Goal: Task Accomplishment & Management: Manage account settings

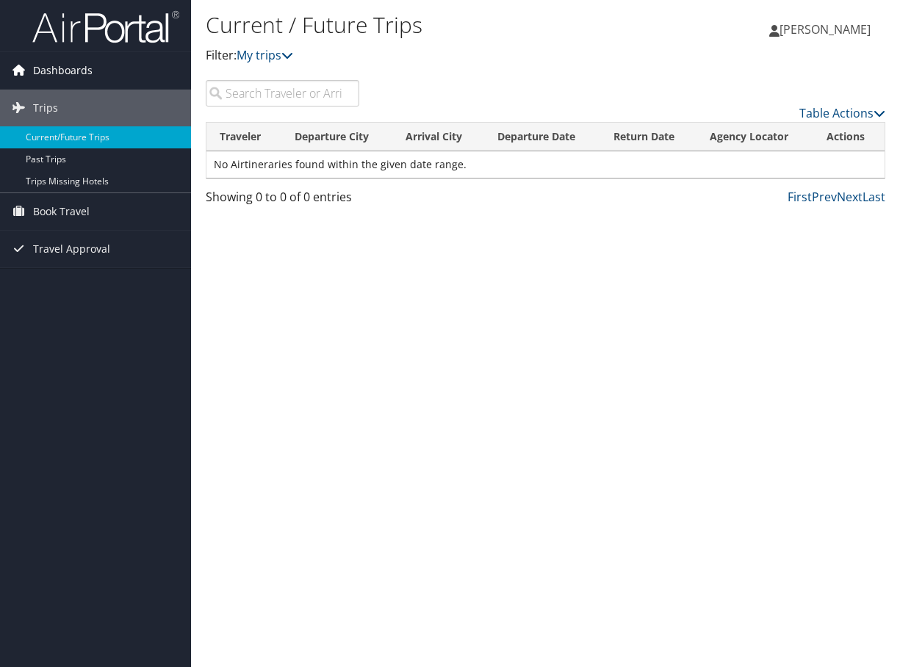
click at [57, 71] on span "Dashboards" at bounding box center [63, 70] width 60 height 37
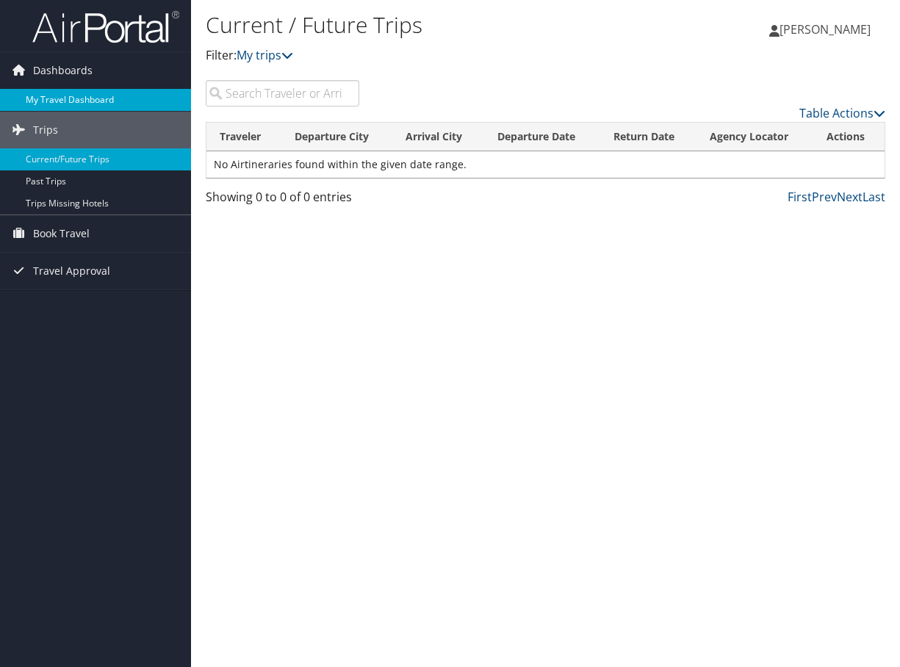
click at [104, 103] on link "My Travel Dashboard" at bounding box center [95, 100] width 191 height 22
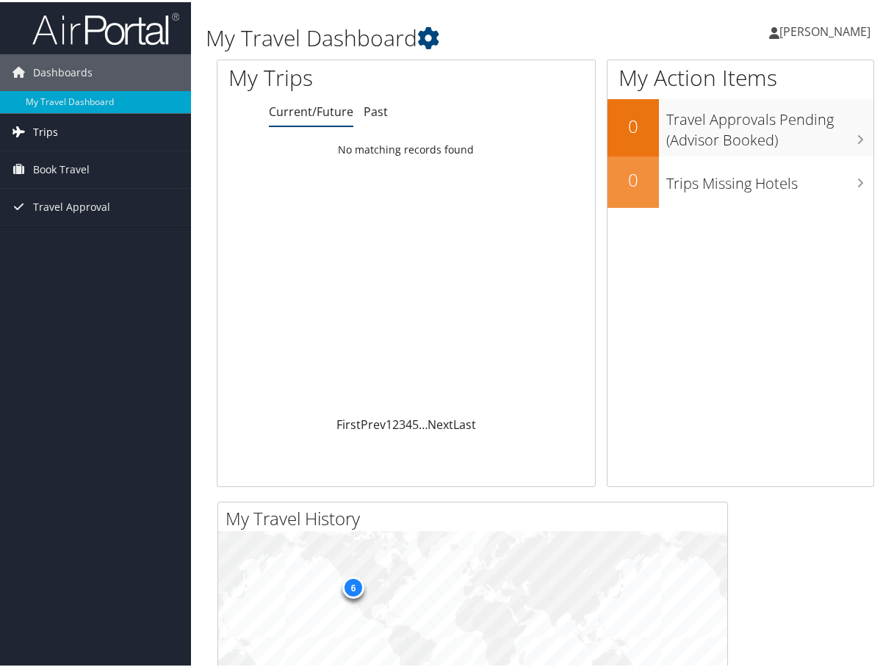
click at [43, 131] on span "Trips" at bounding box center [45, 130] width 25 height 37
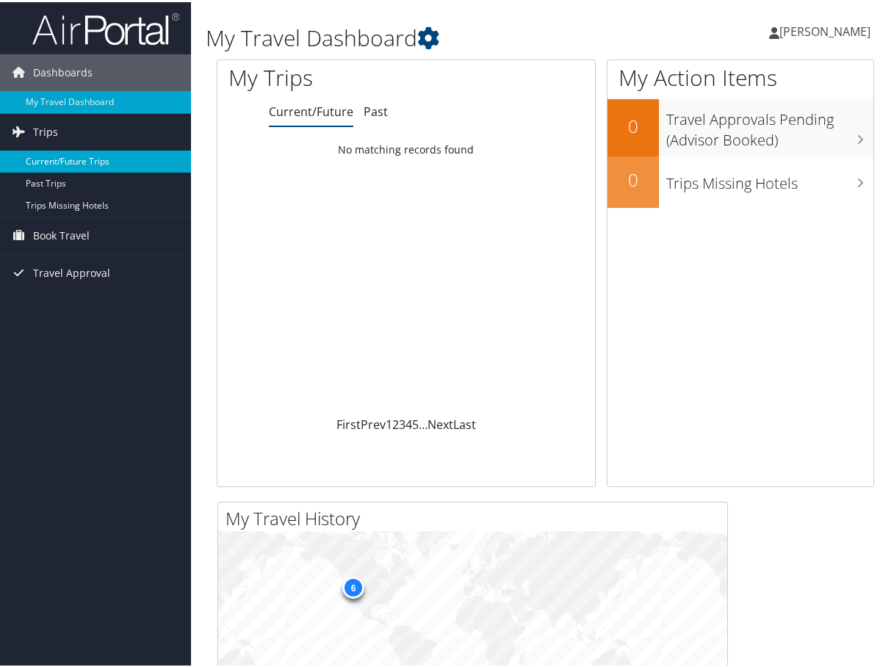
click at [49, 155] on link "Current/Future Trips" at bounding box center [95, 159] width 191 height 22
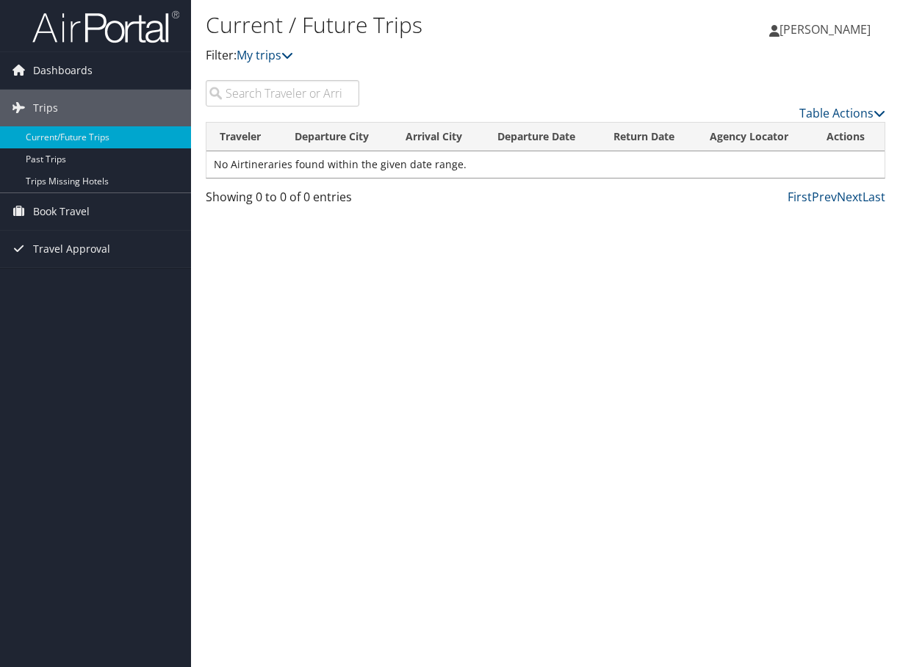
click at [256, 91] on input "search" at bounding box center [283, 93] width 154 height 26
click at [293, 52] on icon at bounding box center [287, 55] width 12 height 12
click at [279, 86] on input "search" at bounding box center [283, 93] width 154 height 26
paste input "Residence Inn Arvada Denver West 7360 W 56th Ave, Arvada, CO 80002"
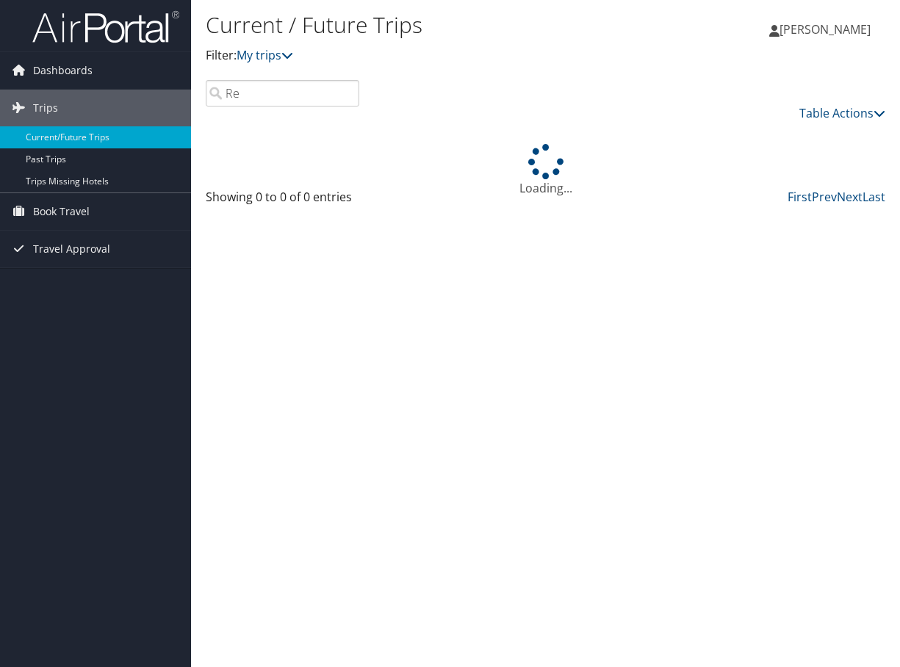
type input "R"
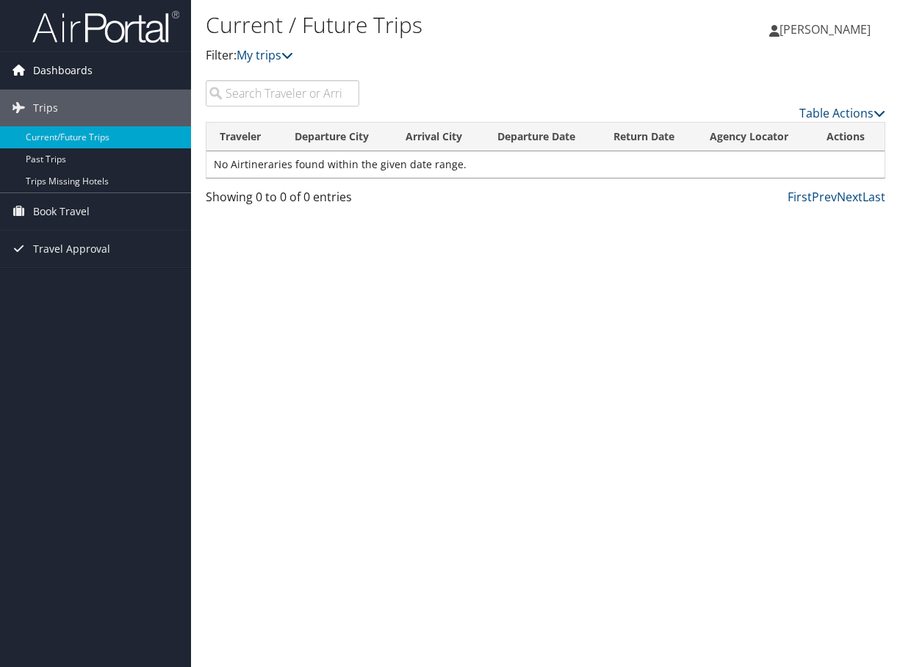
click at [60, 70] on span "Dashboards" at bounding box center [63, 70] width 60 height 37
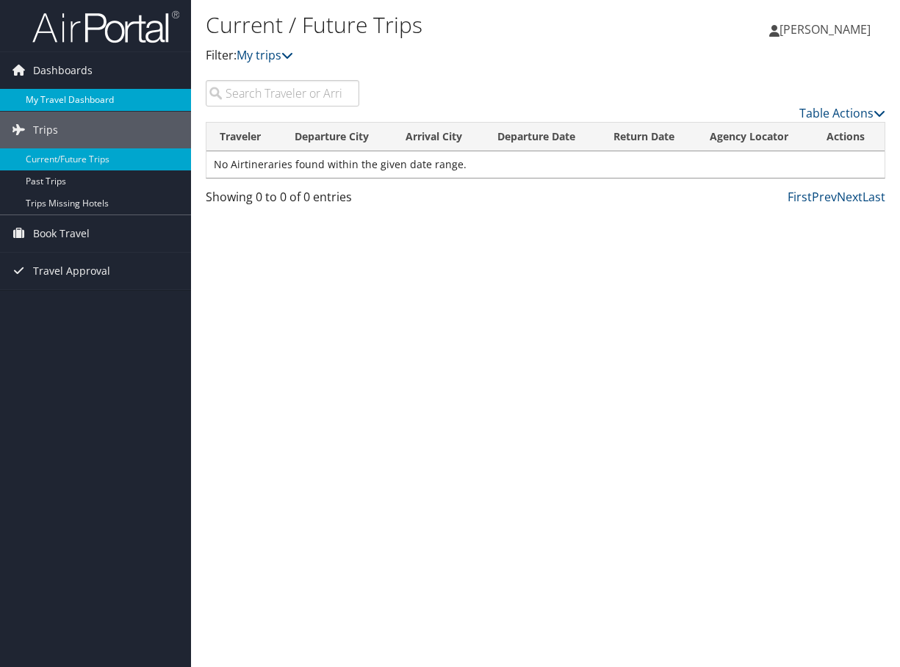
click at [54, 96] on link "My Travel Dashboard" at bounding box center [95, 100] width 191 height 22
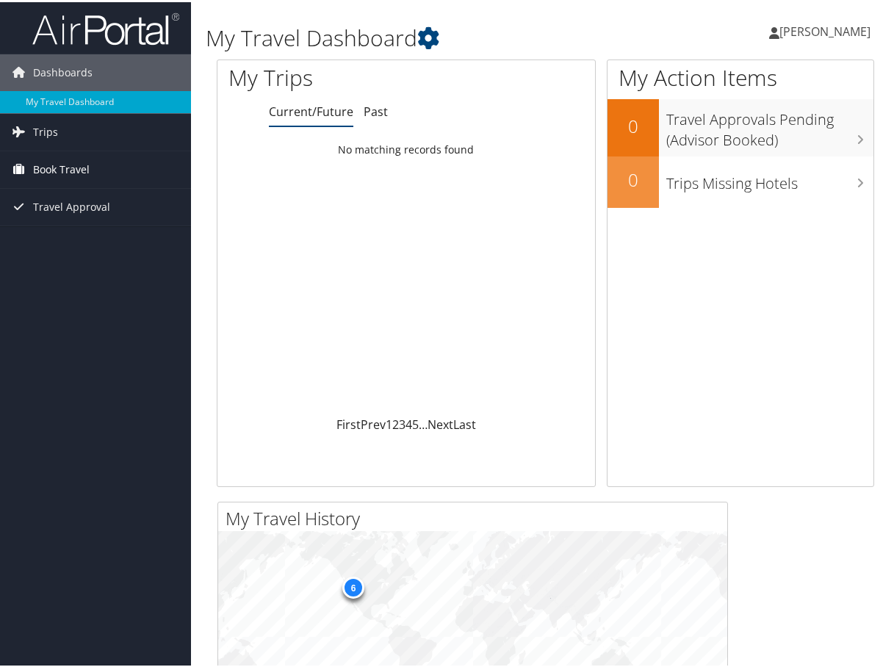
click at [51, 164] on span "Book Travel" at bounding box center [61, 167] width 57 height 37
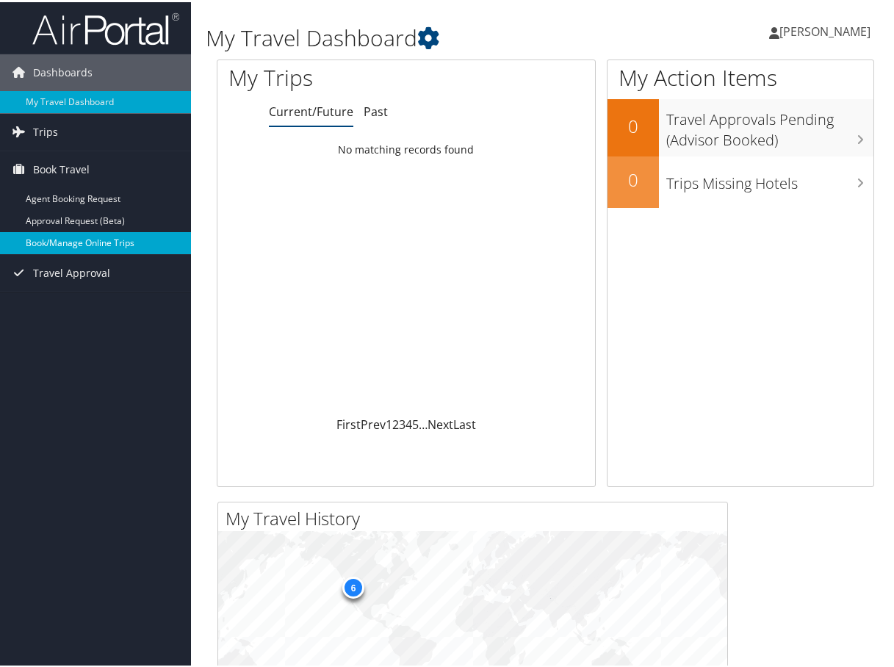
click at [60, 237] on link "Book/Manage Online Trips" at bounding box center [95, 241] width 191 height 22
